Goal: Information Seeking & Learning: Learn about a topic

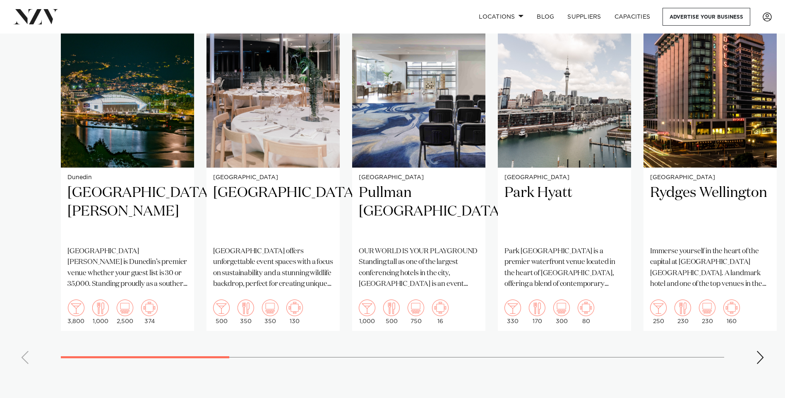
scroll to position [621, 0]
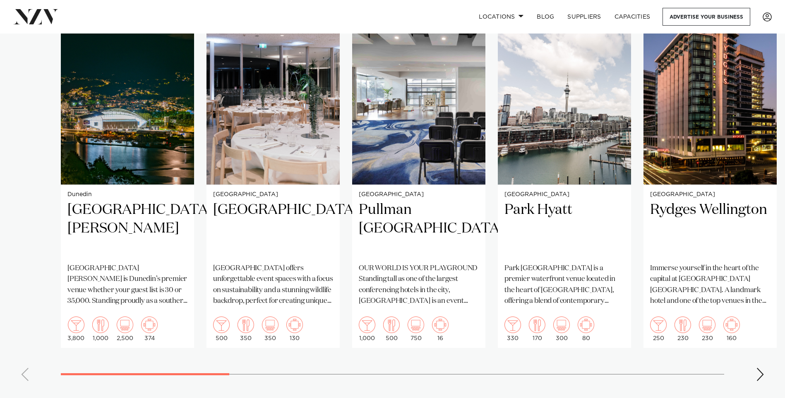
click at [764, 375] on div "Next slide" at bounding box center [760, 374] width 8 height 13
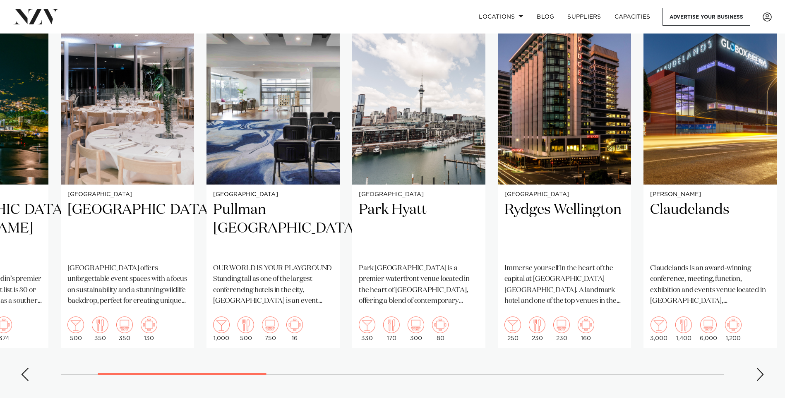
click at [764, 375] on div "Next slide" at bounding box center [760, 374] width 8 height 13
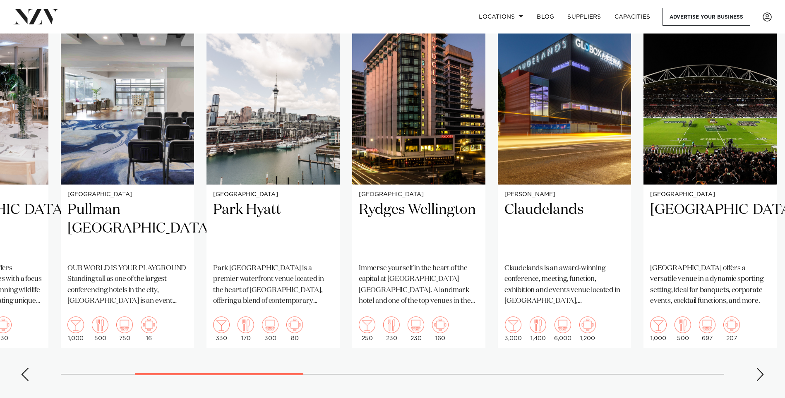
click at [764, 375] on div "Next slide" at bounding box center [760, 374] width 8 height 13
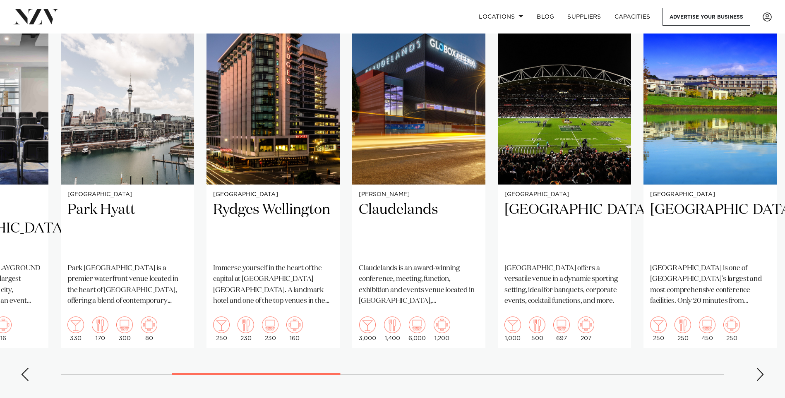
click at [764, 375] on div "Next slide" at bounding box center [760, 374] width 8 height 13
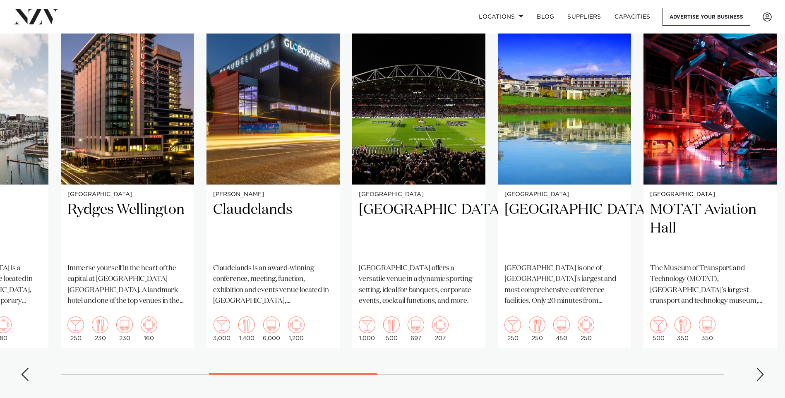
click at [764, 375] on div "Next slide" at bounding box center [760, 374] width 8 height 13
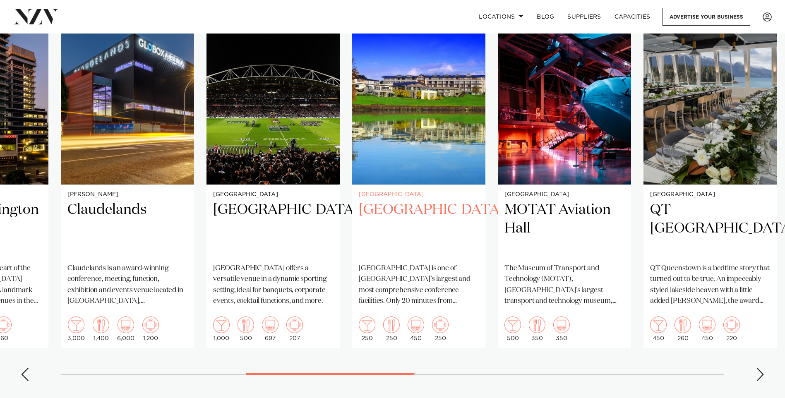
click at [419, 298] on p "[GEOGRAPHIC_DATA] is one of [GEOGRAPHIC_DATA]’s largest and most comprehensive …" at bounding box center [419, 284] width 120 height 43
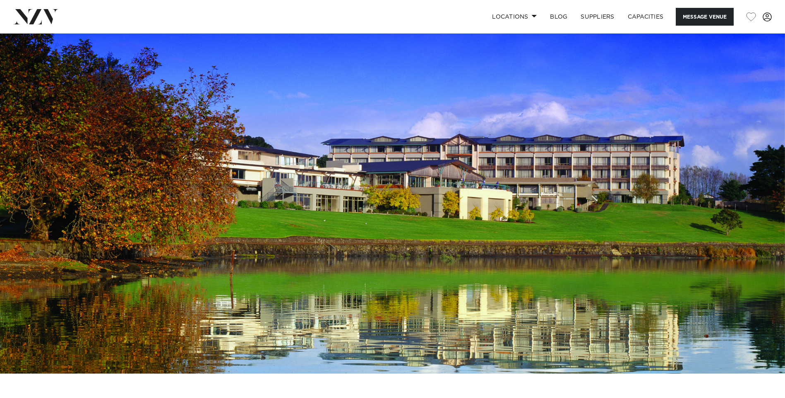
scroll to position [331, 0]
